Goal: Task Accomplishment & Management: Manage account settings

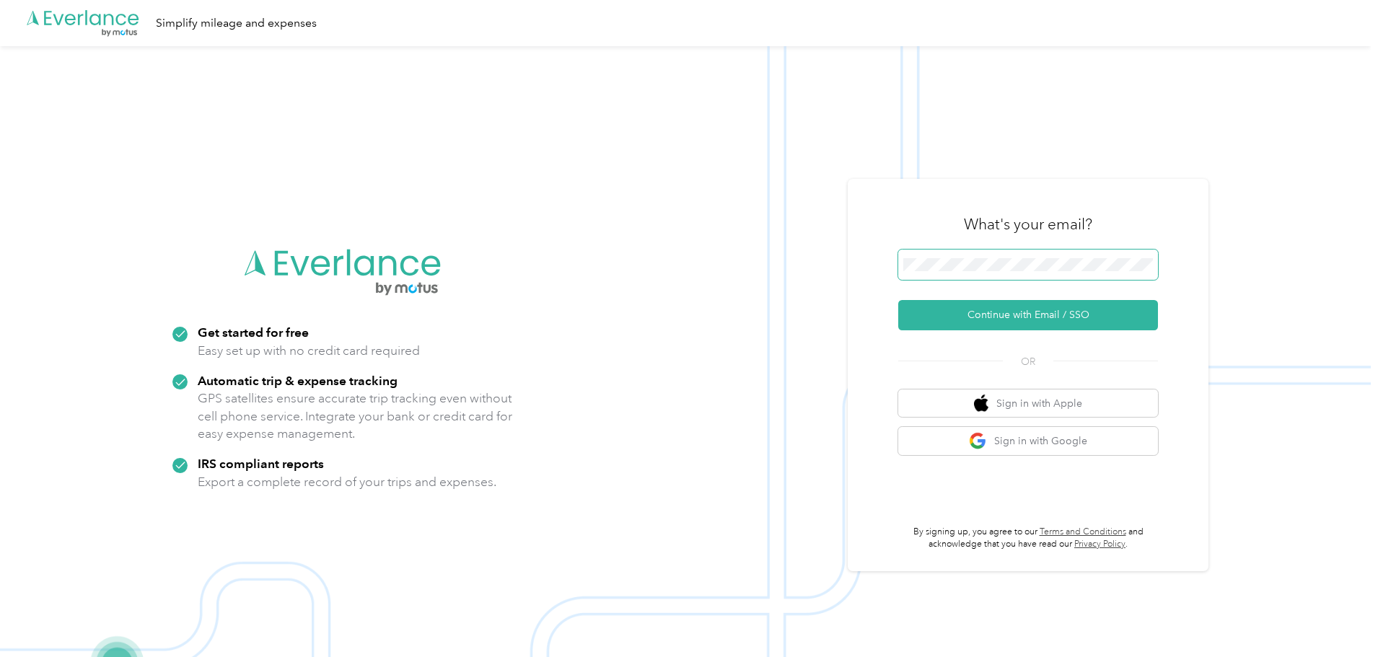
click at [1013, 256] on span at bounding box center [1028, 265] width 260 height 30
click at [1025, 256] on span at bounding box center [1028, 265] width 260 height 30
click at [1034, 273] on span at bounding box center [1028, 265] width 260 height 30
click at [1024, 322] on button "Continue with Email / SSO" at bounding box center [1028, 315] width 260 height 30
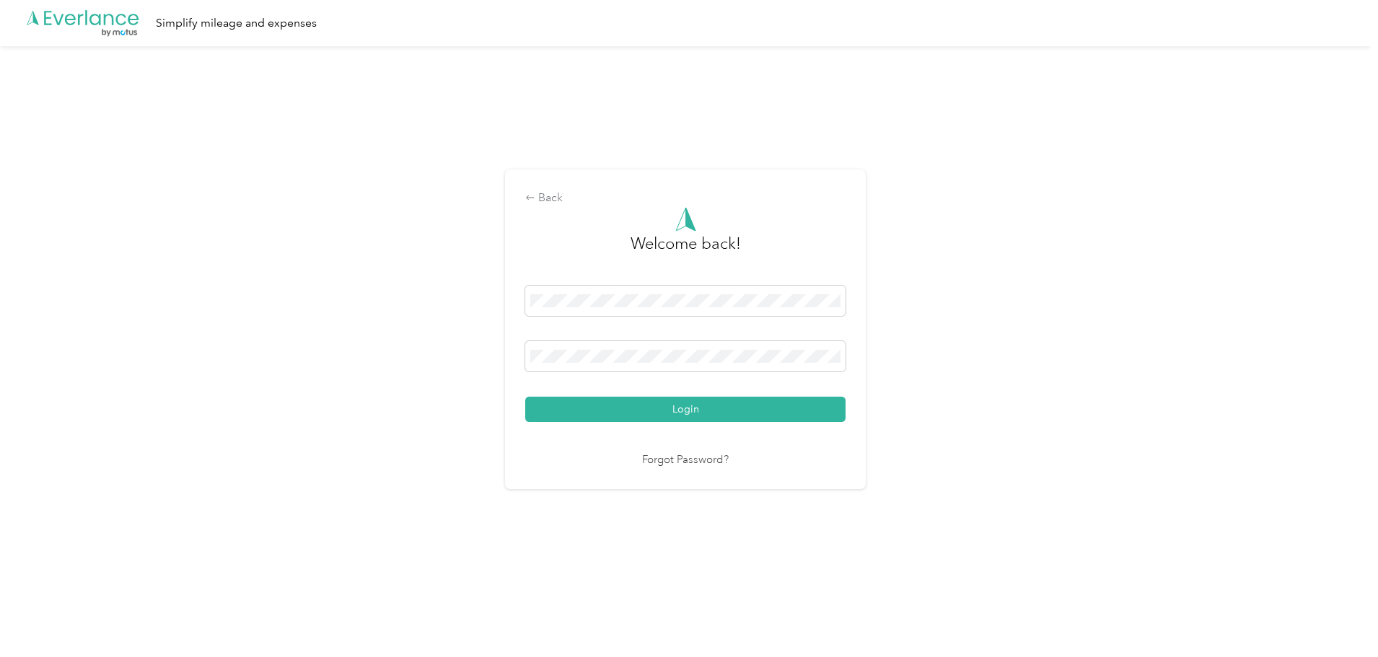
click at [525, 397] on button "Login" at bounding box center [685, 409] width 320 height 25
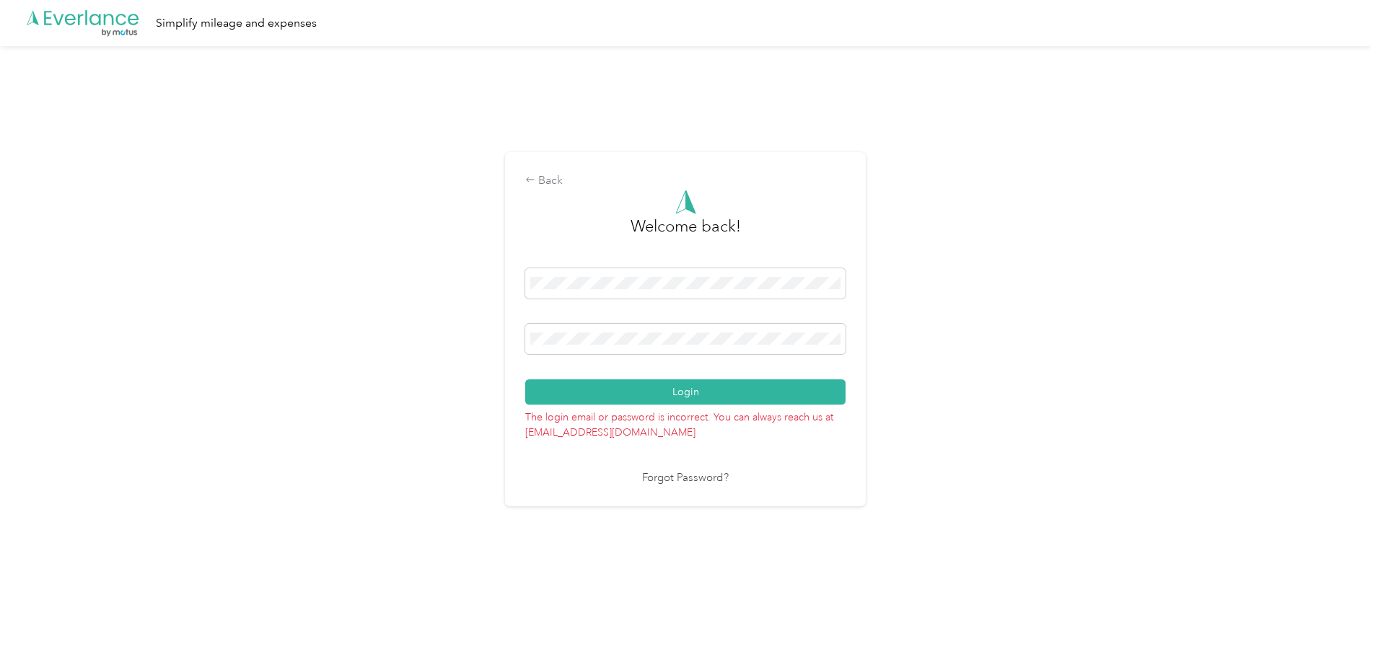
click at [525, 379] on button "Login" at bounding box center [685, 391] width 320 height 25
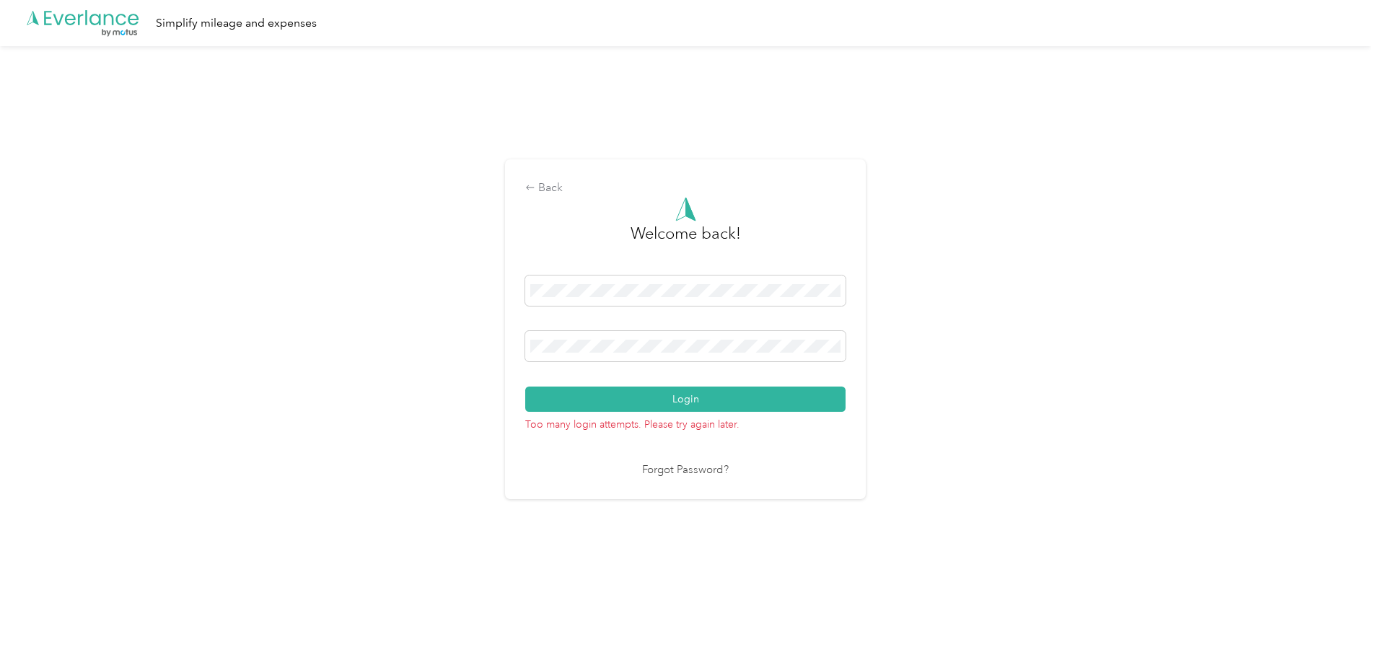
click at [525, 387] on button "Login" at bounding box center [685, 399] width 320 height 25
